Goal: Navigation & Orientation: Find specific page/section

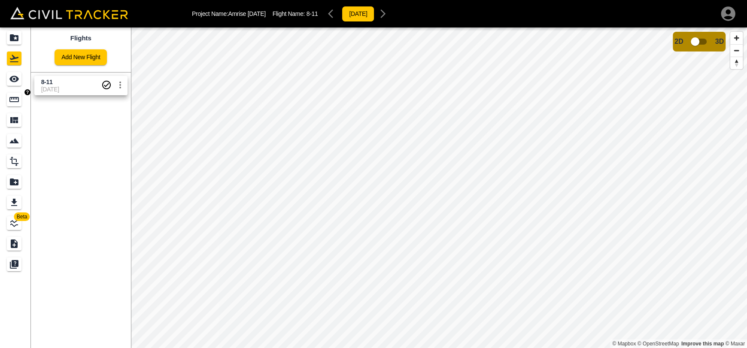
click at [24, 102] on div "Measure" at bounding box center [15, 100] width 17 height 14
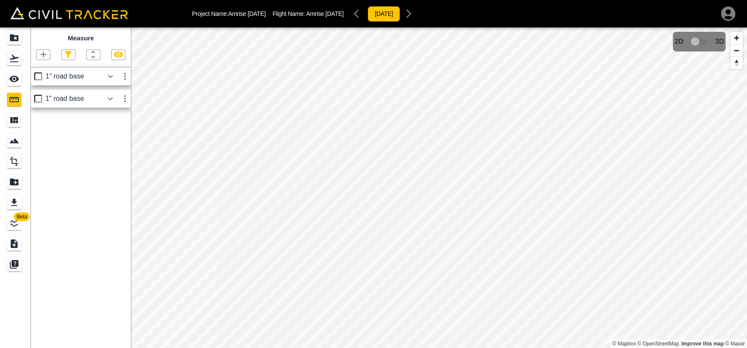
drag, startPoint x: 108, startPoint y: 76, endPoint x: 108, endPoint y: 94, distance: 18.0
click at [108, 76] on icon "button" at bounding box center [110, 76] width 5 height 3
click at [110, 76] on icon "button" at bounding box center [110, 76] width 10 height 10
click at [15, 83] on icon "See" at bounding box center [14, 79] width 10 height 10
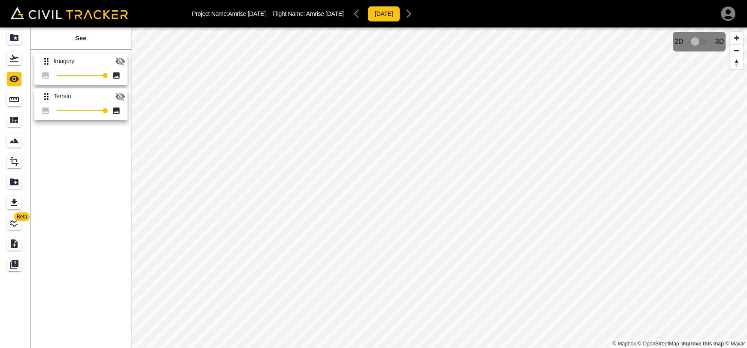
click at [114, 61] on button "button" at bounding box center [120, 61] width 17 height 17
drag, startPoint x: 121, startPoint y: 60, endPoint x: 123, endPoint y: 86, distance: 26.7
click at [123, 63] on icon "button" at bounding box center [120, 61] width 10 height 10
click at [122, 99] on icon "button" at bounding box center [119, 97] width 9 height 8
click at [24, 99] on body "Project Name: Amrise [DATE] Flight Name: Amrise [DATE] [DATE] Beta See Imagery …" at bounding box center [373, 174] width 747 height 348
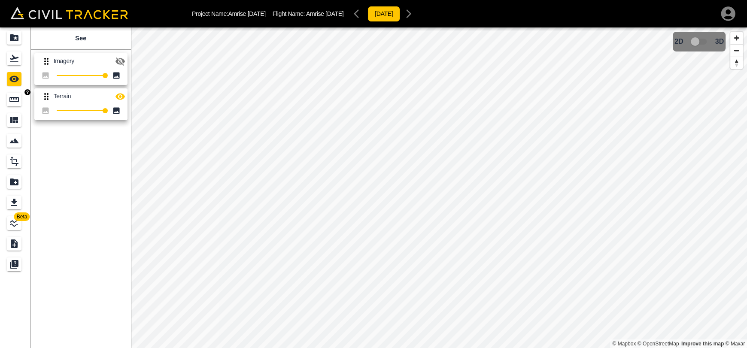
click at [9, 101] on icon "Measure" at bounding box center [13, 99] width 9 height 5
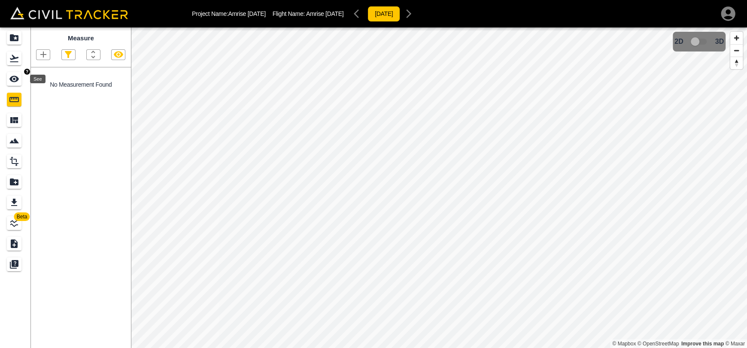
click at [17, 79] on icon "See" at bounding box center [13, 79] width 9 height 6
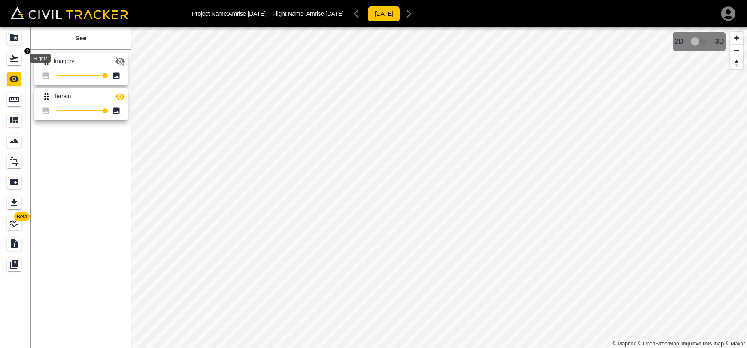
click at [17, 61] on icon "Flights" at bounding box center [14, 58] width 10 height 10
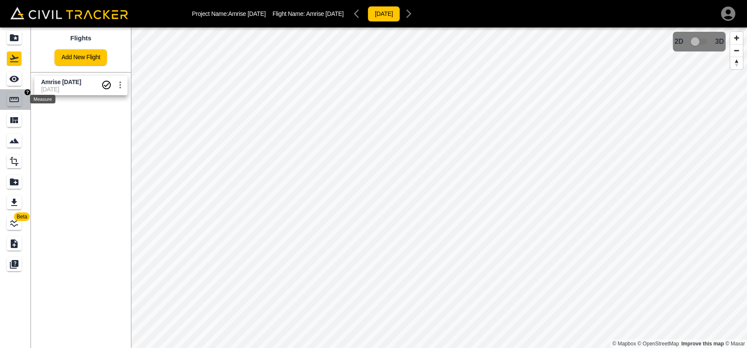
click at [17, 103] on icon "Measure" at bounding box center [14, 99] width 10 height 10
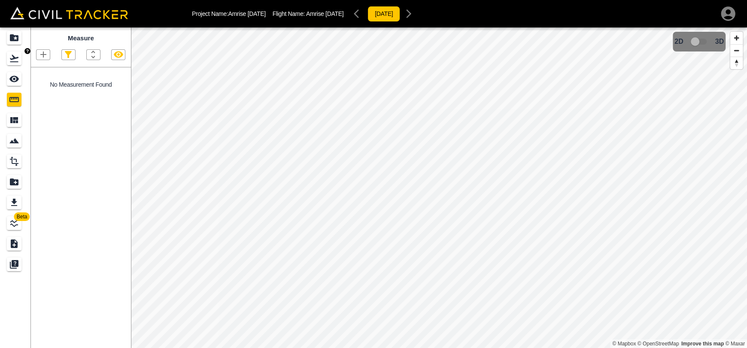
click at [5, 58] on link at bounding box center [15, 58] width 31 height 21
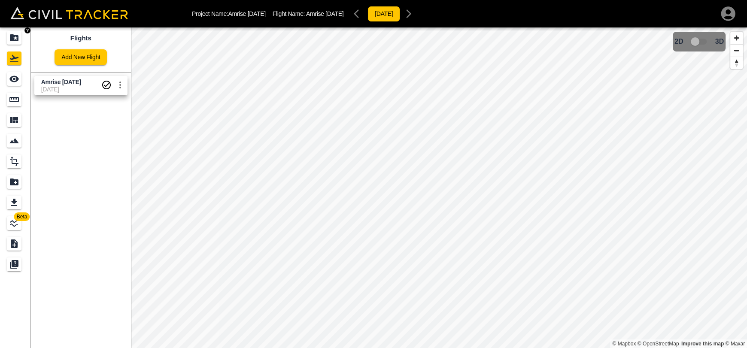
click at [15, 37] on icon "Projects" at bounding box center [14, 38] width 10 height 10
